Goal: Information Seeking & Learning: Check status

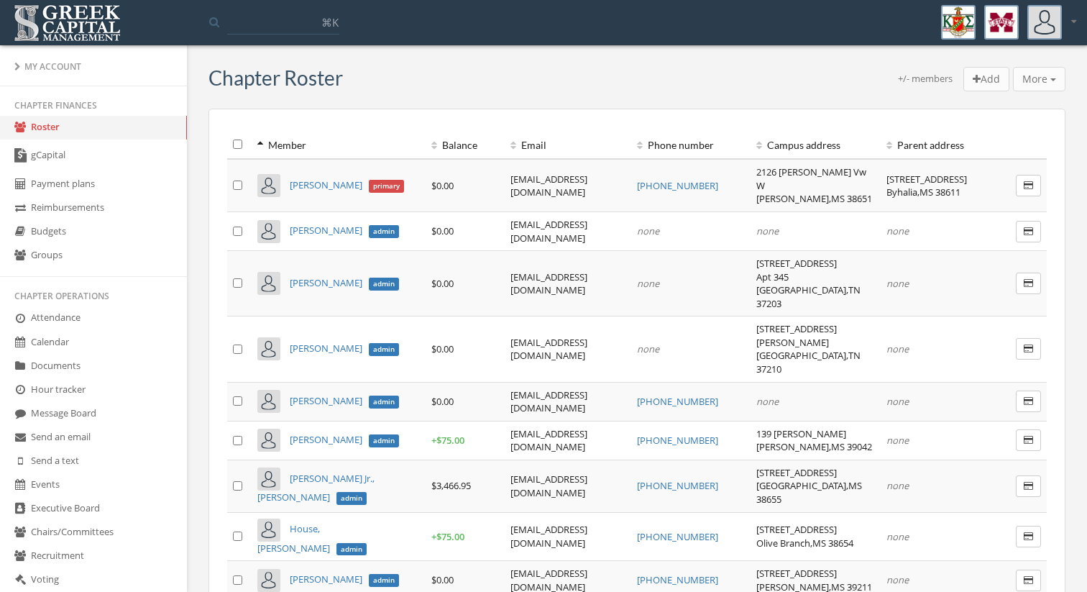
click at [439, 162] on td "$0.00" at bounding box center [465, 185] width 79 height 52
click at [446, 147] on th "Balance" at bounding box center [465, 145] width 79 height 28
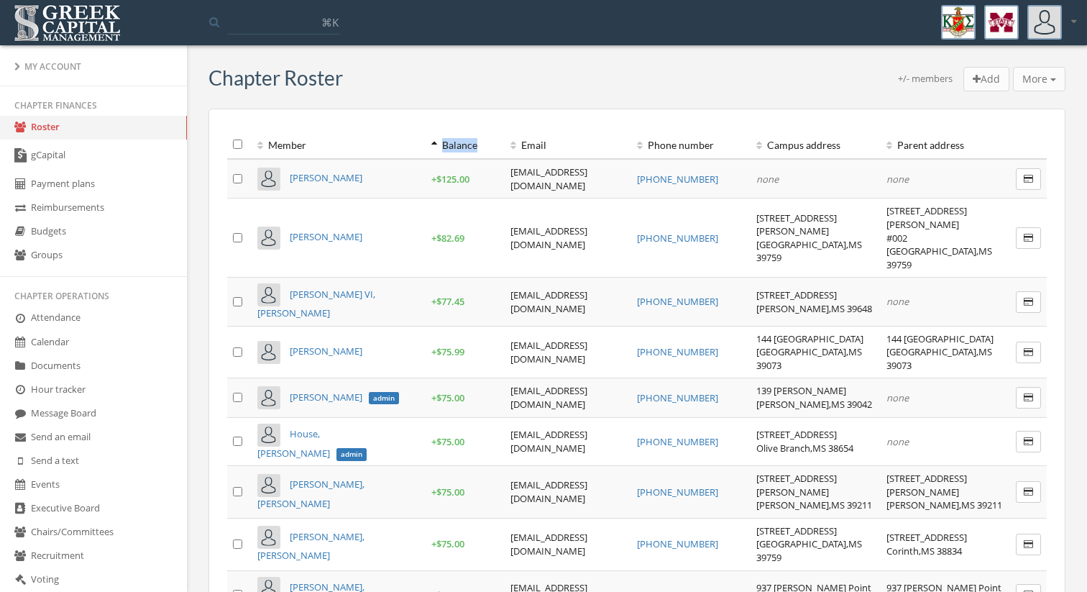
click at [446, 147] on th "Balance" at bounding box center [465, 145] width 79 height 28
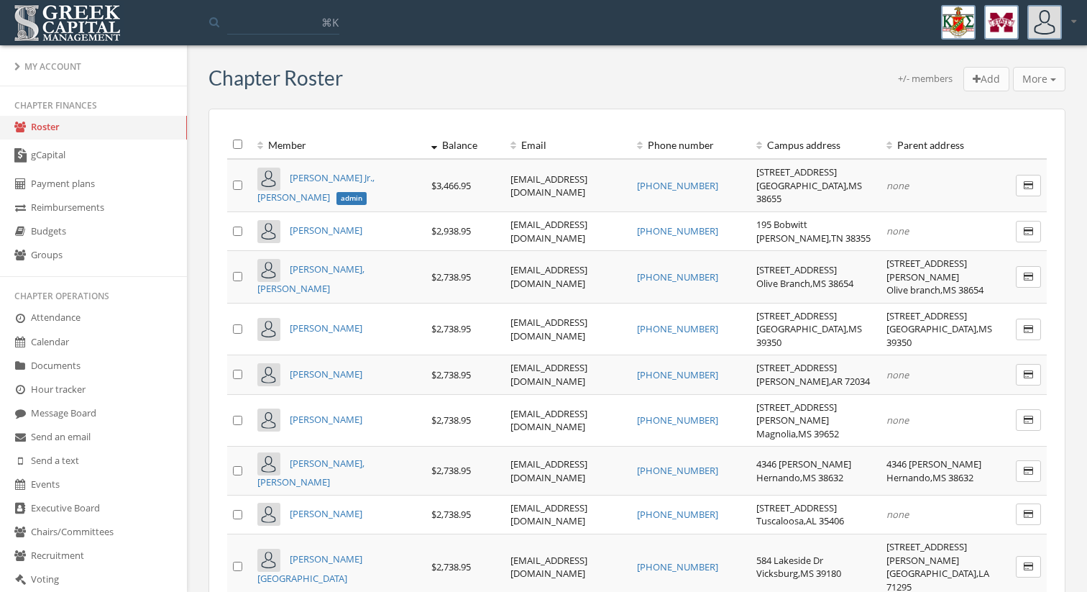
click at [284, 27] on input at bounding box center [283, 22] width 112 height 26
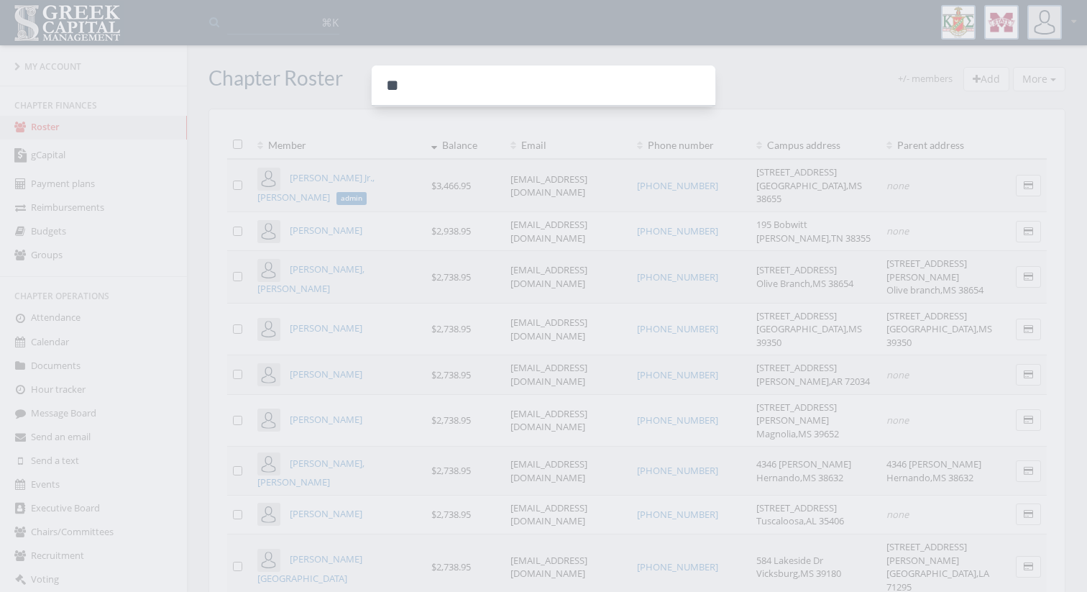
type input "*"
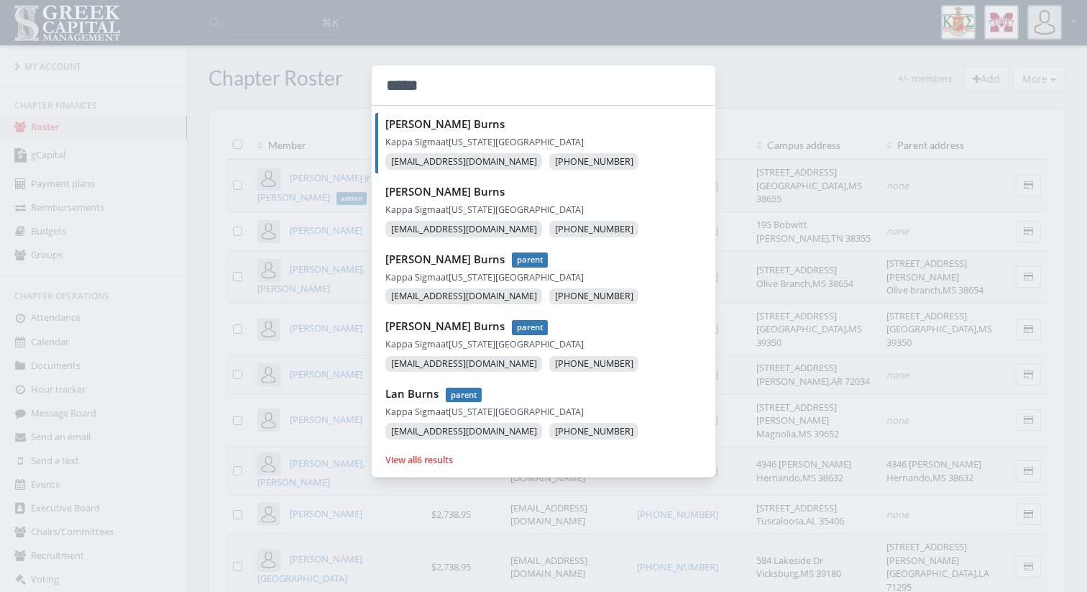
type input "*****"
click at [432, 121] on strong "[PERSON_NAME]" at bounding box center [444, 123] width 119 height 14
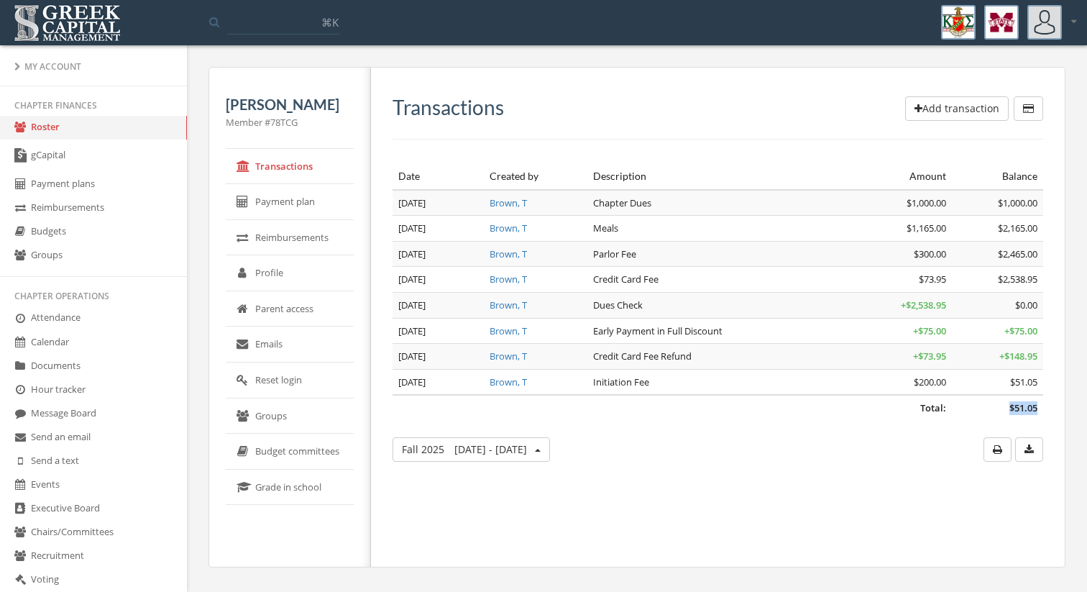
drag, startPoint x: 1035, startPoint y: 409, endPoint x: 1004, endPoint y: 409, distance: 30.9
click at [1004, 409] on td "$51.05" at bounding box center [997, 408] width 91 height 26
click at [947, 392] on td "$200.00" at bounding box center [906, 382] width 91 height 26
click at [157, 125] on link "Roster" at bounding box center [93, 128] width 187 height 24
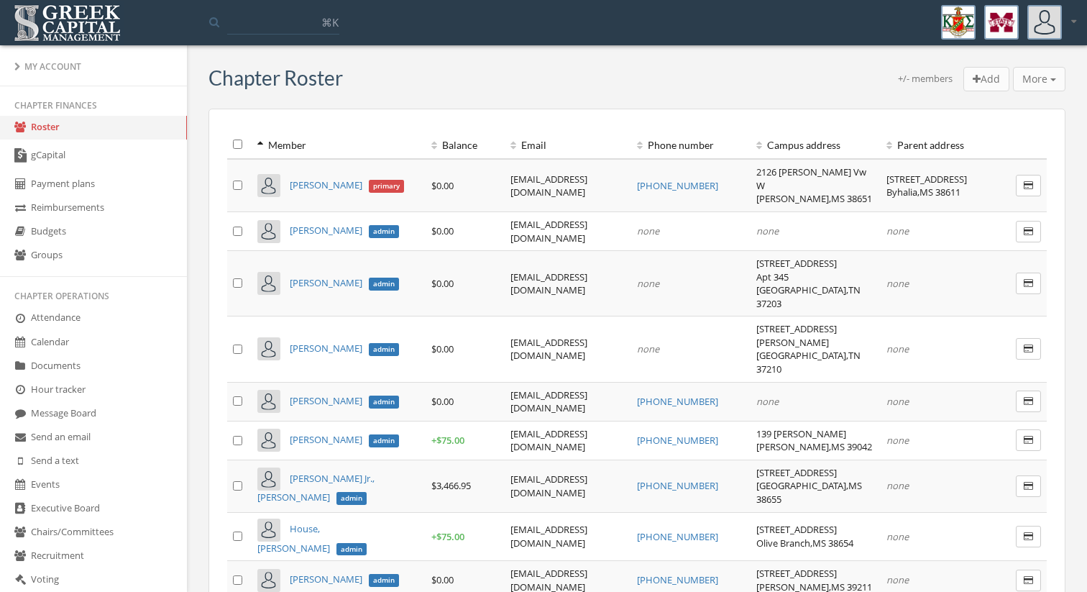
click at [452, 131] on th "Balance" at bounding box center [465, 145] width 79 height 28
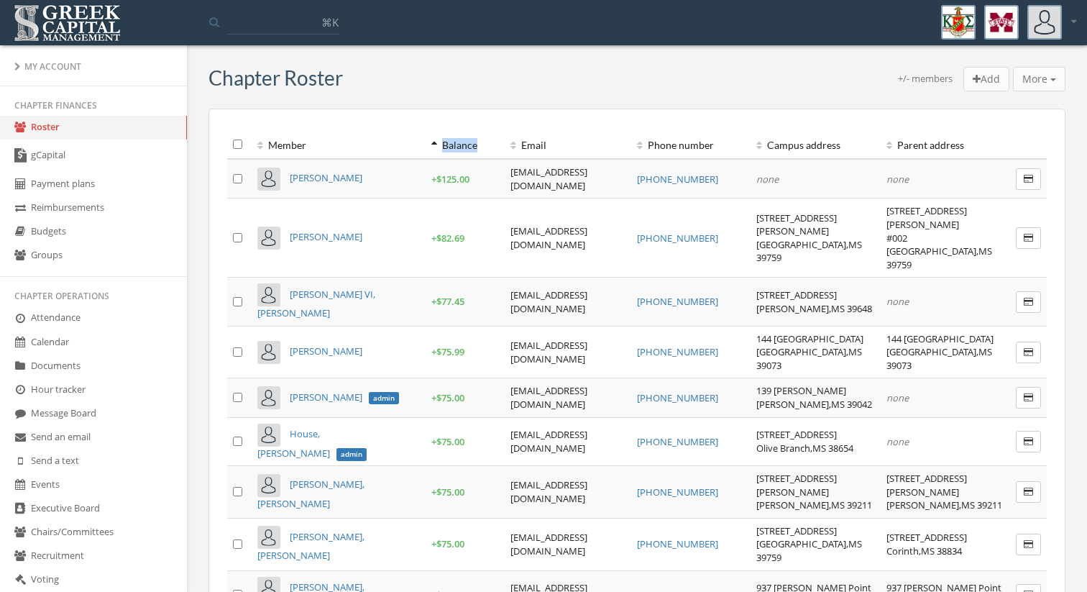
click at [452, 131] on th "Balance" at bounding box center [465, 145] width 79 height 28
